Goal: Check status: Verify the current state of an ongoing process or item

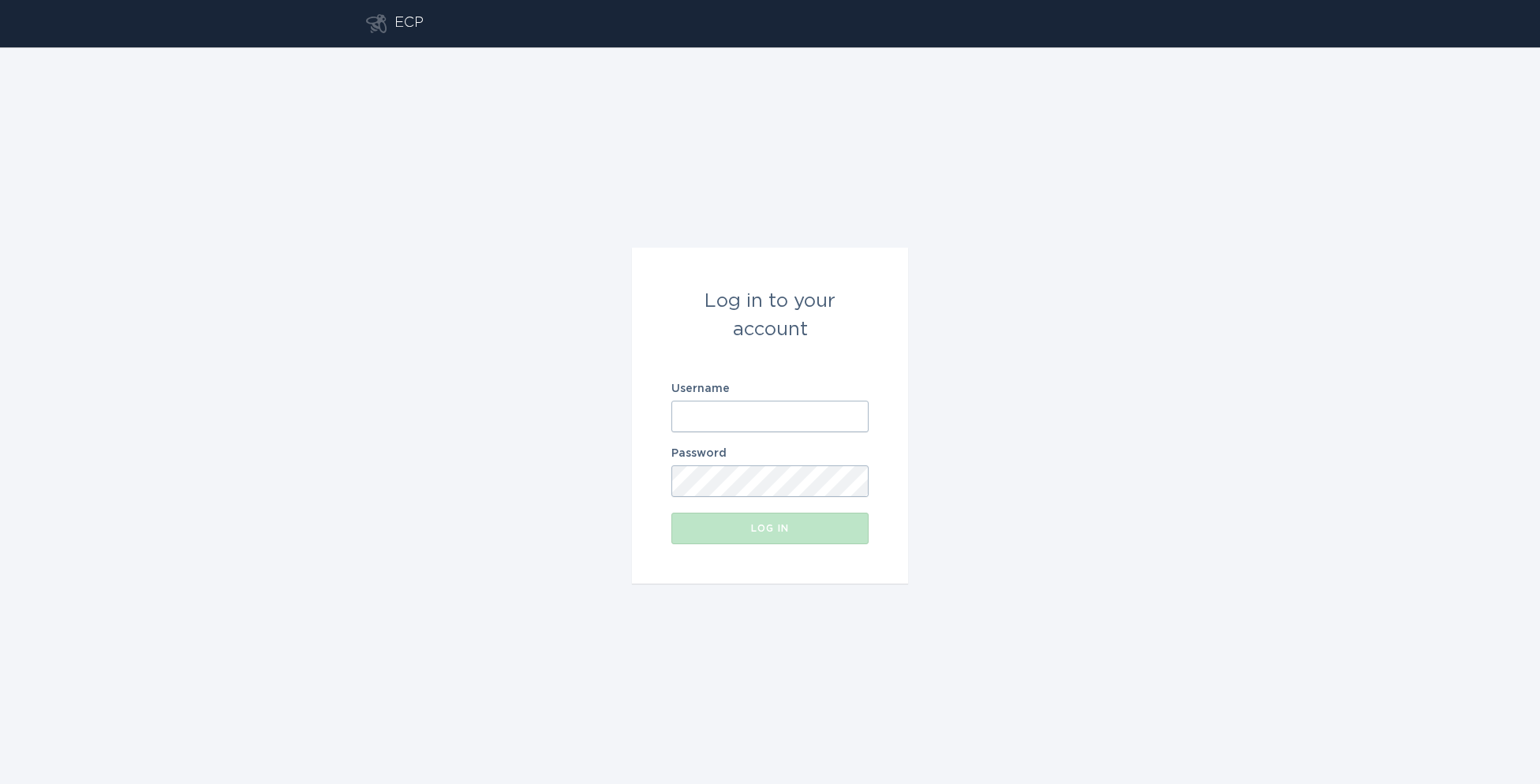
type input "[EMAIL_ADDRESS][DOMAIN_NAME]"
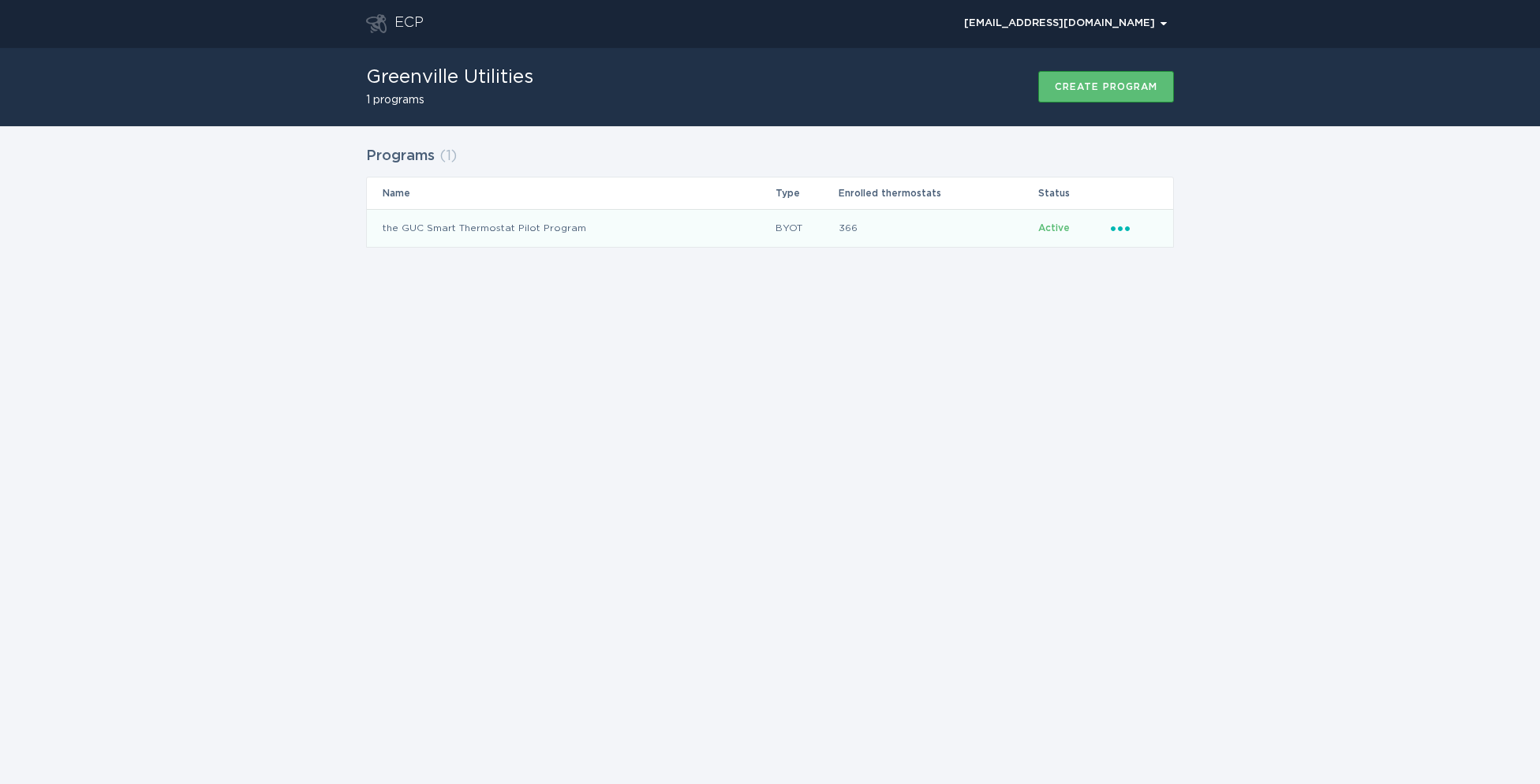
click at [529, 225] on td "the GUC Smart Thermostat Pilot Program" at bounding box center [571, 228] width 408 height 38
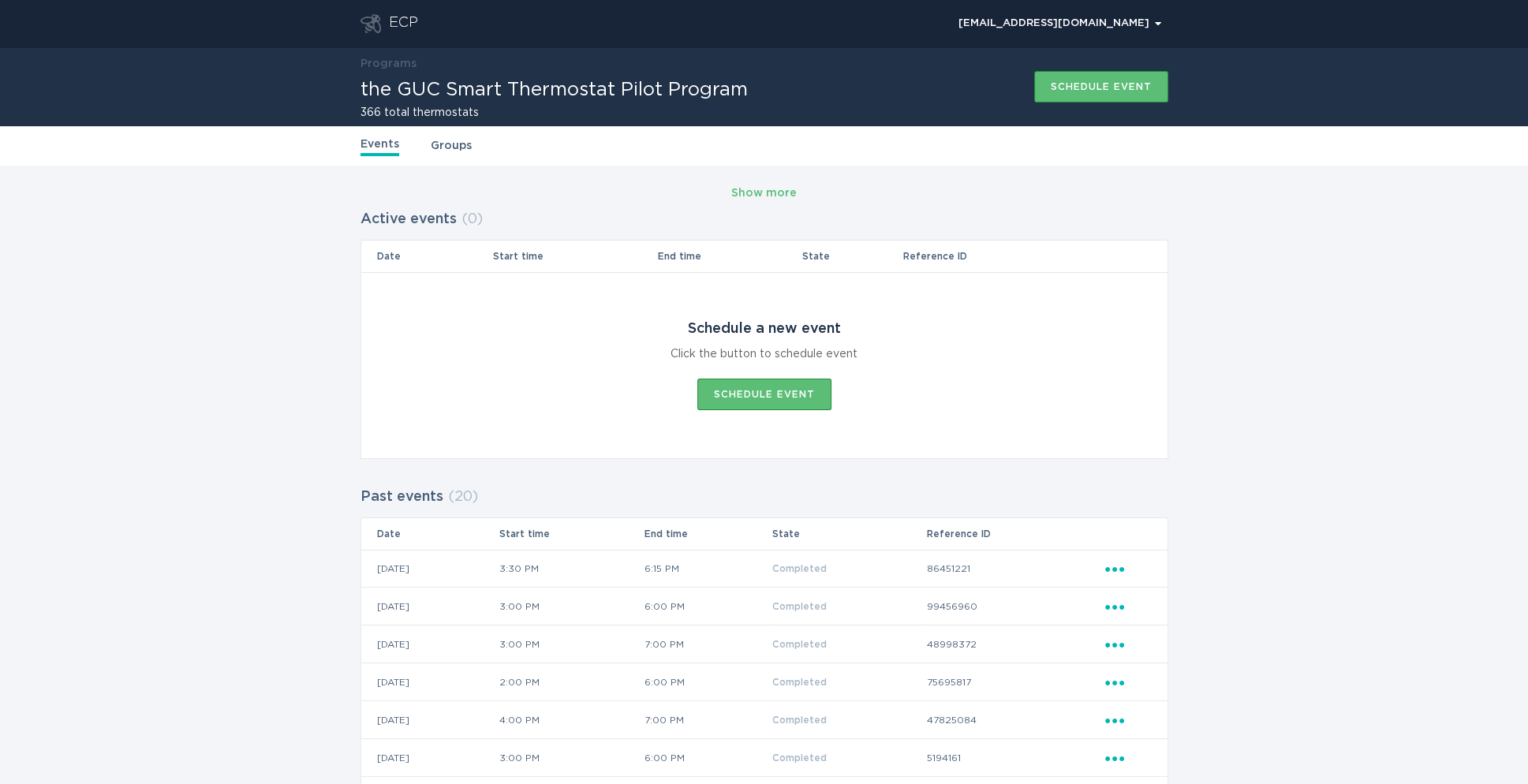
click at [434, 570] on td "[DATE]" at bounding box center [430, 569] width 137 height 38
click at [1117, 565] on icon "Ellipsis" at bounding box center [1117, 567] width 22 height 14
click at [1144, 589] on div "View event summary" at bounding box center [1188, 596] width 164 height 36
